Goal: Navigation & Orientation: Find specific page/section

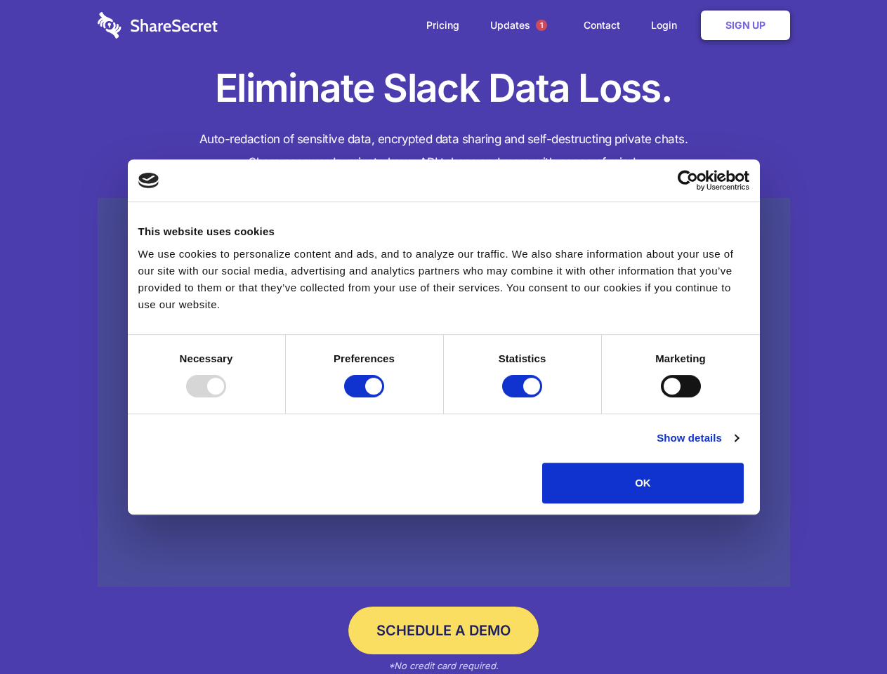
click at [226, 397] on div at bounding box center [206, 386] width 40 height 22
click at [384, 397] on input "Preferences" at bounding box center [364, 386] width 40 height 22
checkbox input "false"
click at [524, 397] on input "Statistics" at bounding box center [522, 386] width 40 height 22
checkbox input "false"
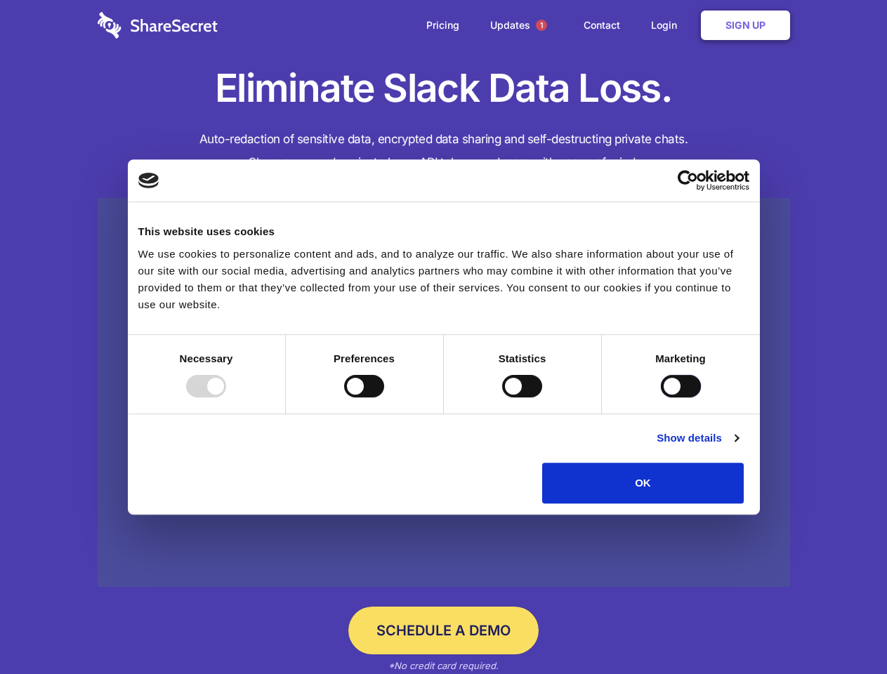
click at [661, 397] on input "Marketing" at bounding box center [681, 386] width 40 height 22
checkbox input "true"
click at [738, 447] on link "Show details" at bounding box center [696, 438] width 81 height 17
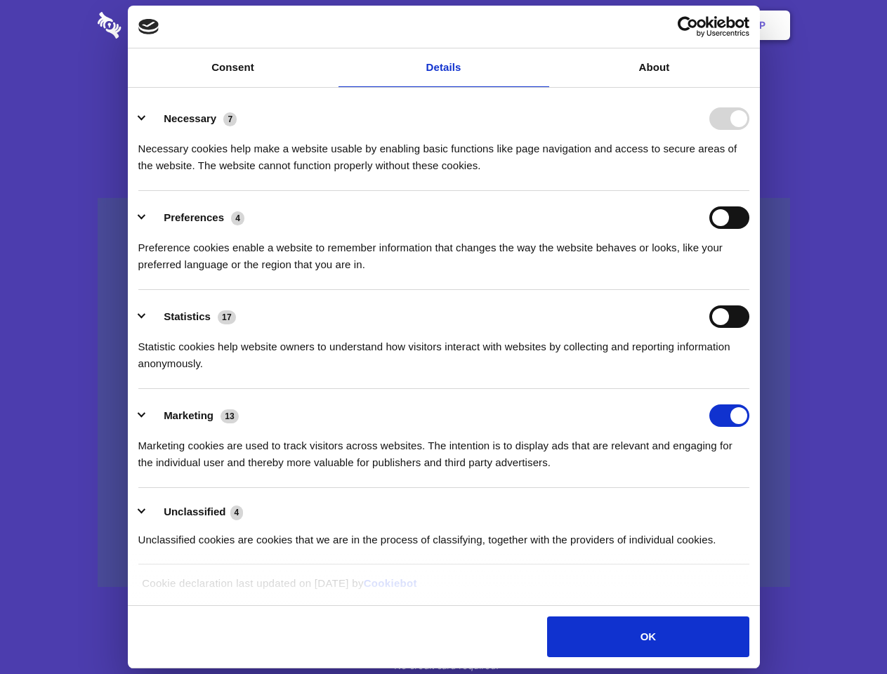
click at [749, 191] on li "Necessary 7 Necessary cookies help make a website usable by enabling basic func…" at bounding box center [443, 141] width 611 height 99
click at [541, 25] on span "1" at bounding box center [541, 25] width 11 height 11
